Goal: Task Accomplishment & Management: Use online tool/utility

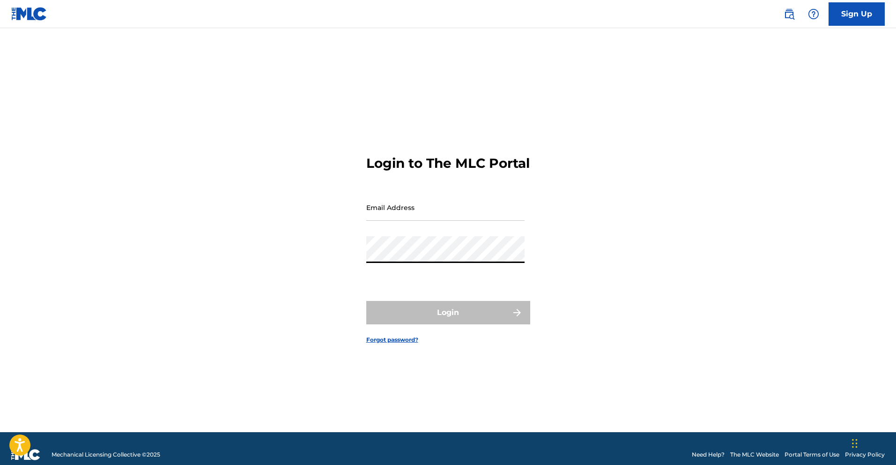
type input "[PERSON_NAME][EMAIL_ADDRESS][DOMAIN_NAME]"
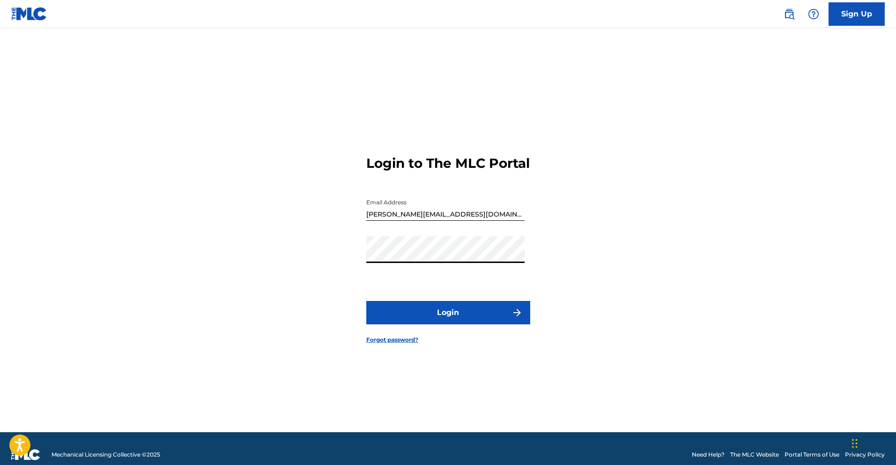
click at [455, 323] on button "Login" at bounding box center [448, 312] width 164 height 23
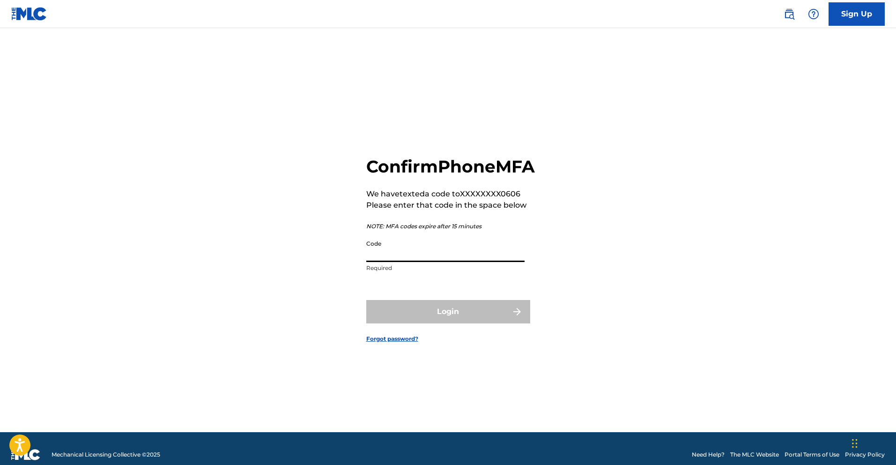
click at [387, 262] on input "Code" at bounding box center [445, 248] width 158 height 27
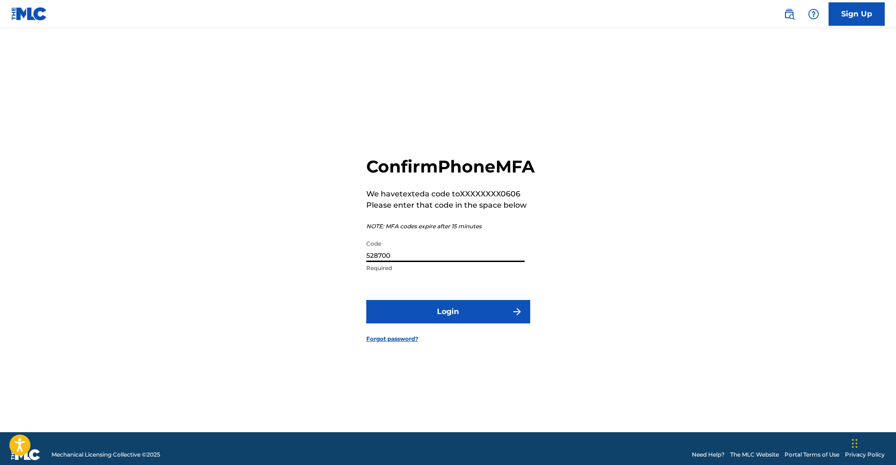
type input "528700"
click at [466, 320] on button "Login" at bounding box center [448, 311] width 164 height 23
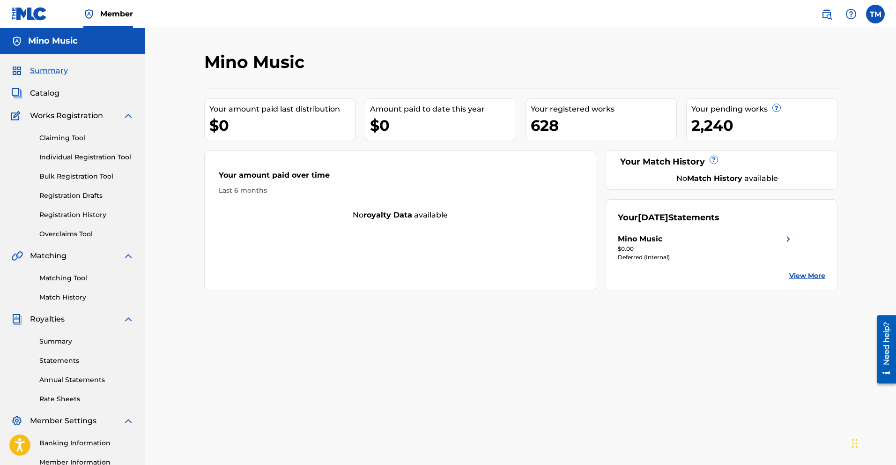
click at [65, 175] on link "Bulk Registration Tool" at bounding box center [86, 176] width 95 height 10
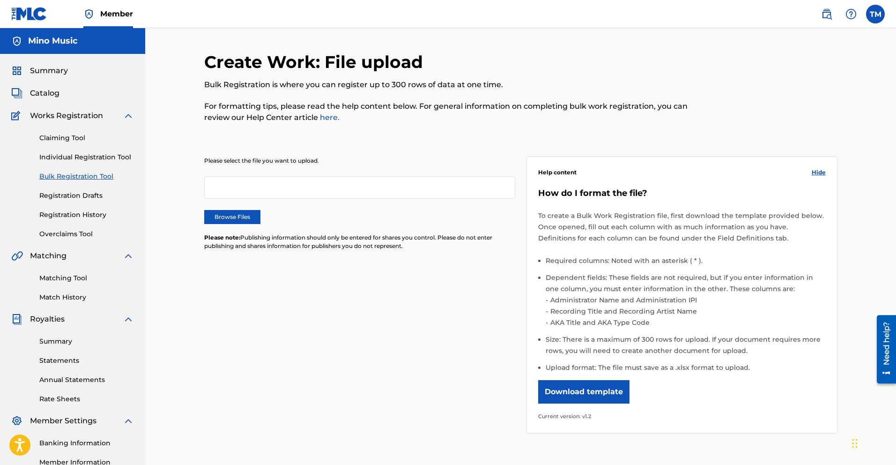
click at [47, 71] on span "Summary" at bounding box center [49, 70] width 38 height 11
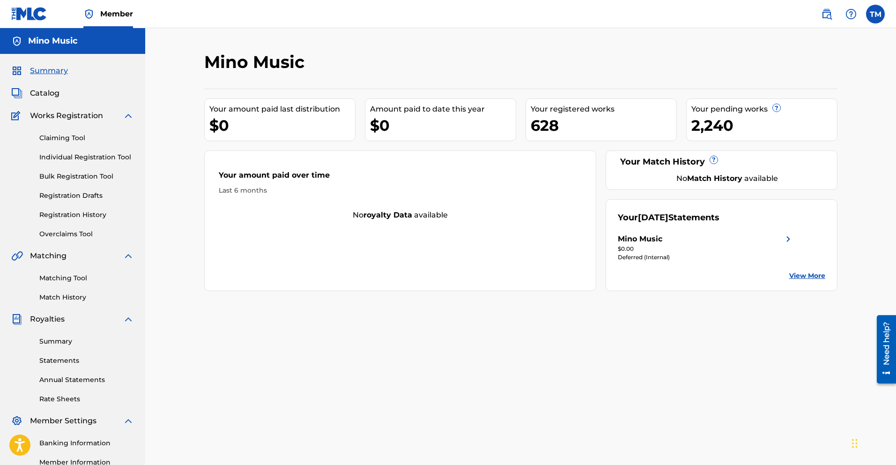
click at [43, 95] on span "Catalog" at bounding box center [45, 93] width 30 height 11
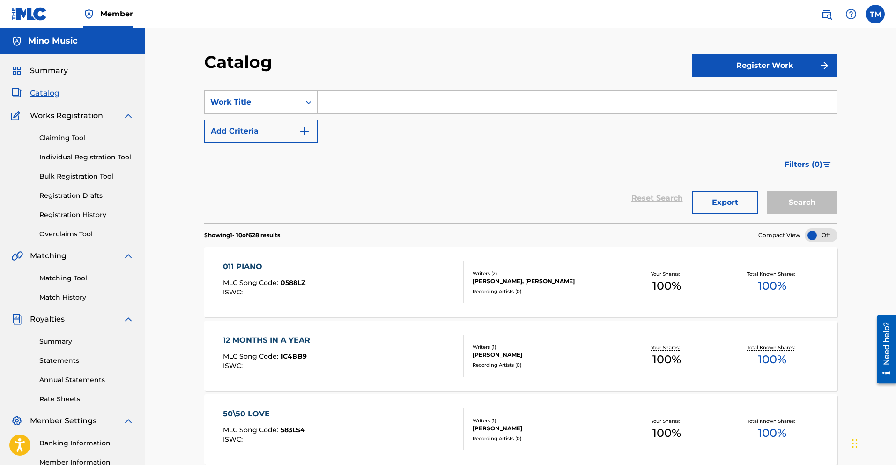
click at [72, 218] on link "Registration History" at bounding box center [86, 215] width 95 height 10
